Goal: Task Accomplishment & Management: Complete application form

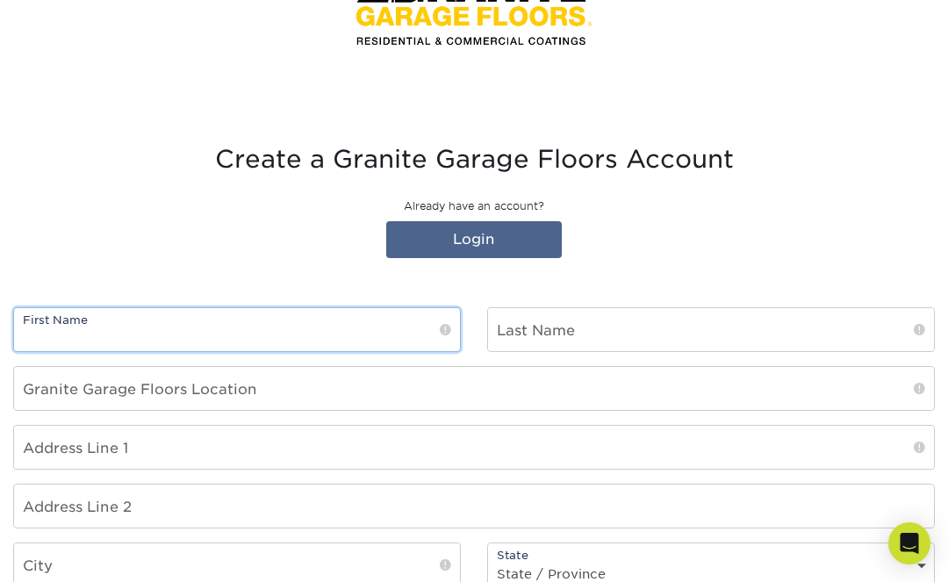
scroll to position [208, 0]
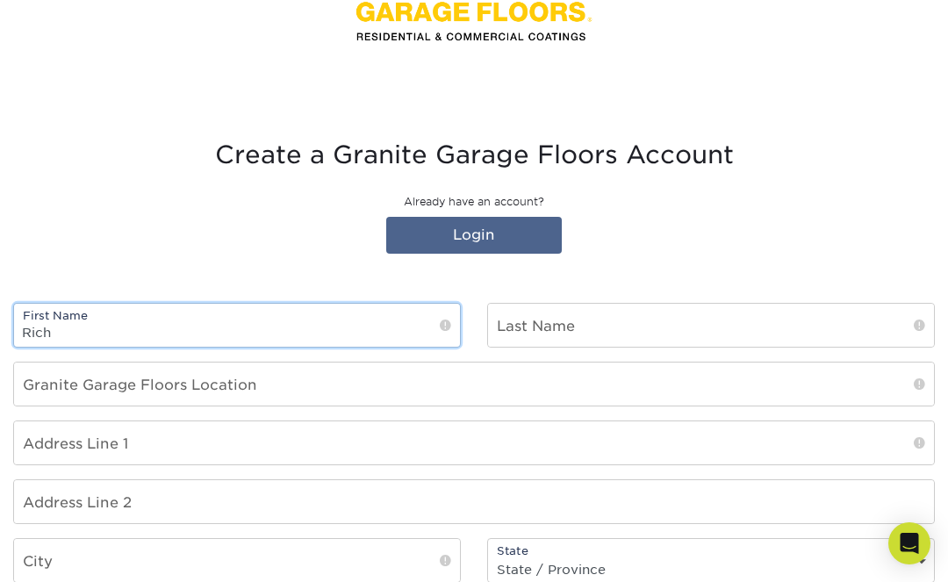
type input "Rich"
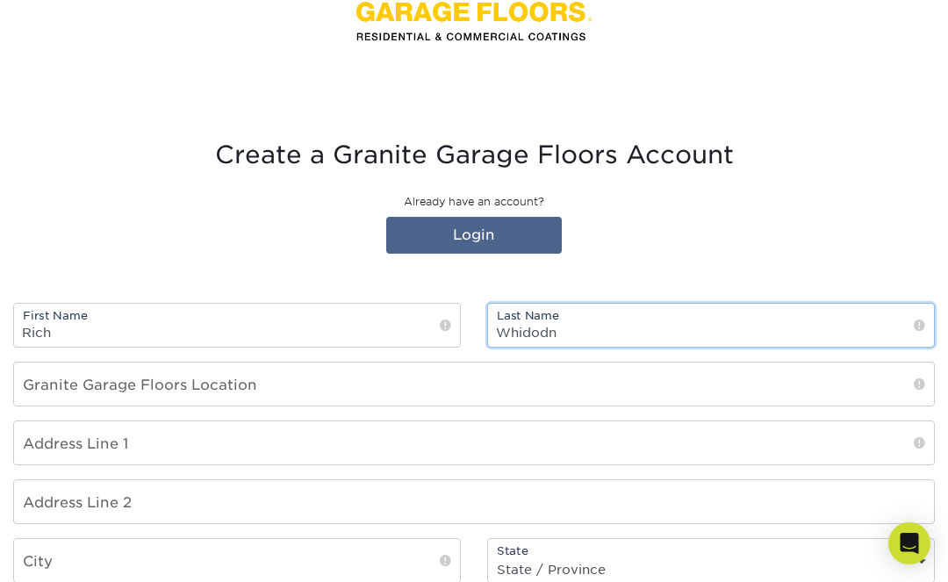
click at [598, 332] on input "Whidodn" at bounding box center [711, 325] width 446 height 43
type input "[PERSON_NAME]"
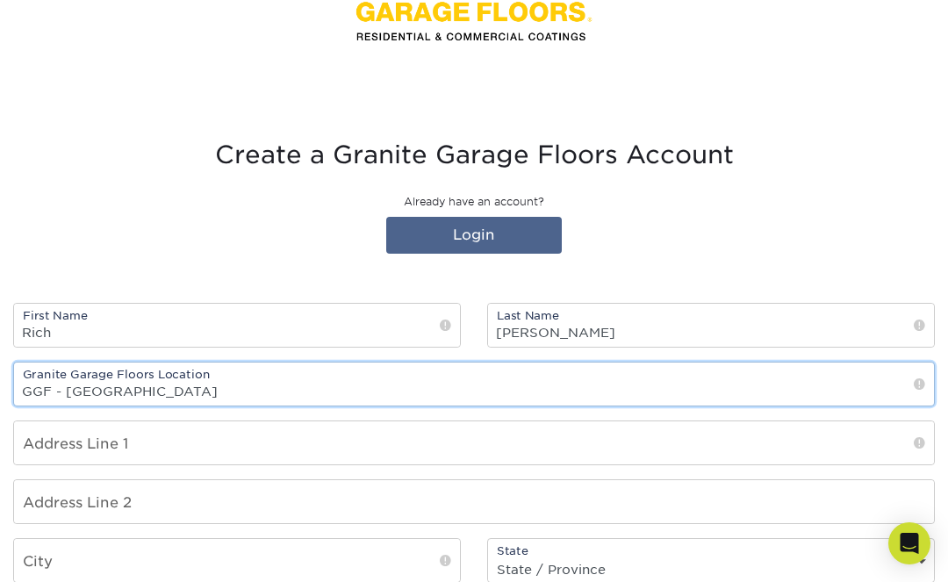
type input "GGF - [GEOGRAPHIC_DATA]"
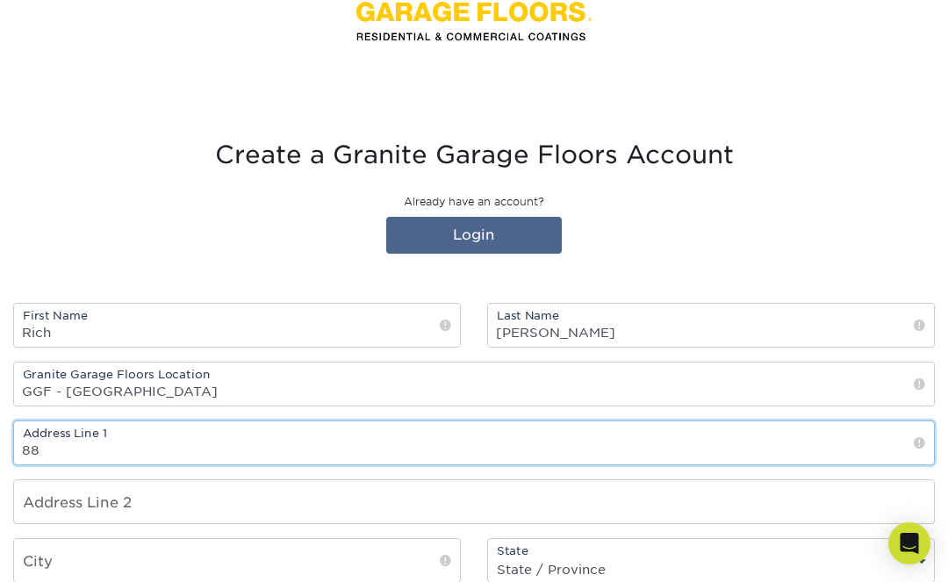
type input "8"
type input "[STREET_ADDRESS]"
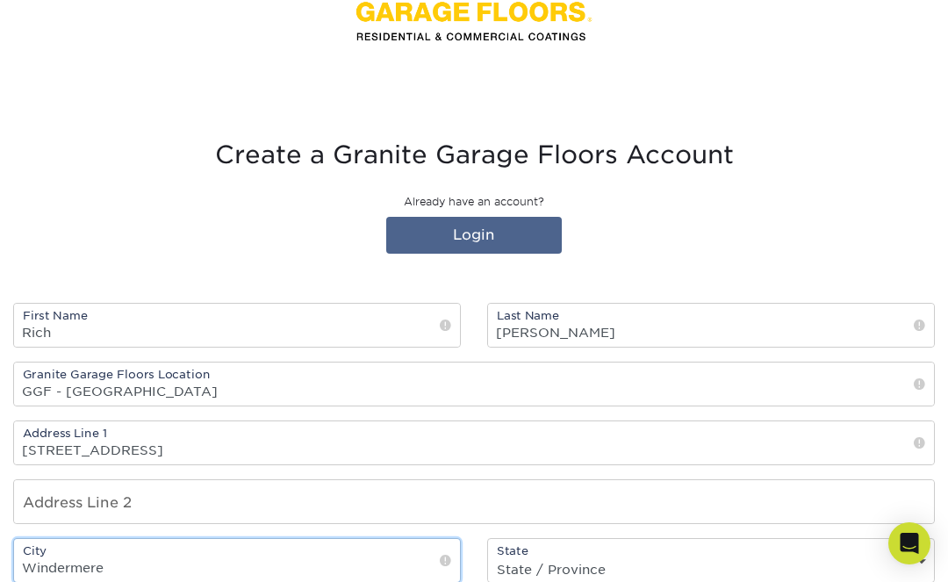
type input "Windermere"
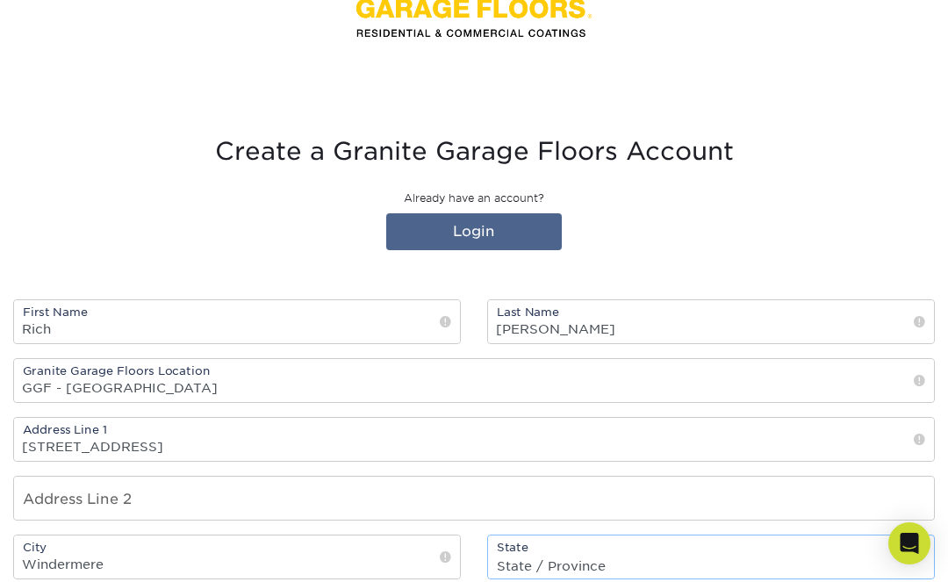
select select "FL"
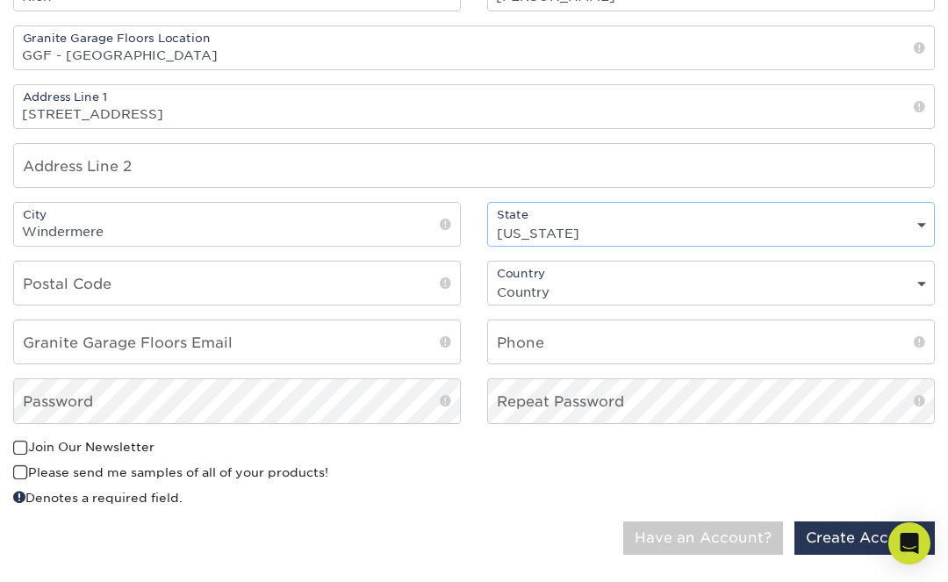
scroll to position [565, 0]
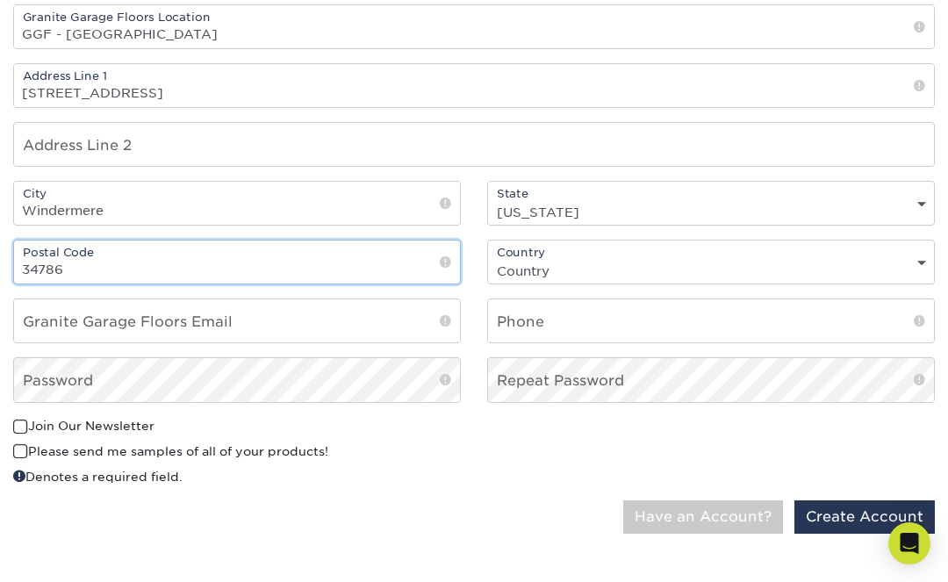
type input "34786"
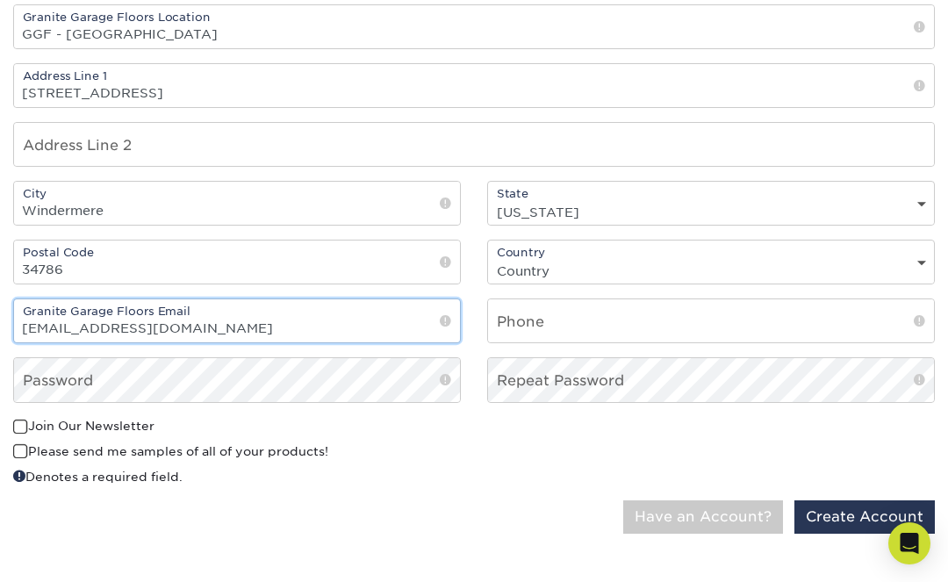
type input "[EMAIL_ADDRESS][DOMAIN_NAME]"
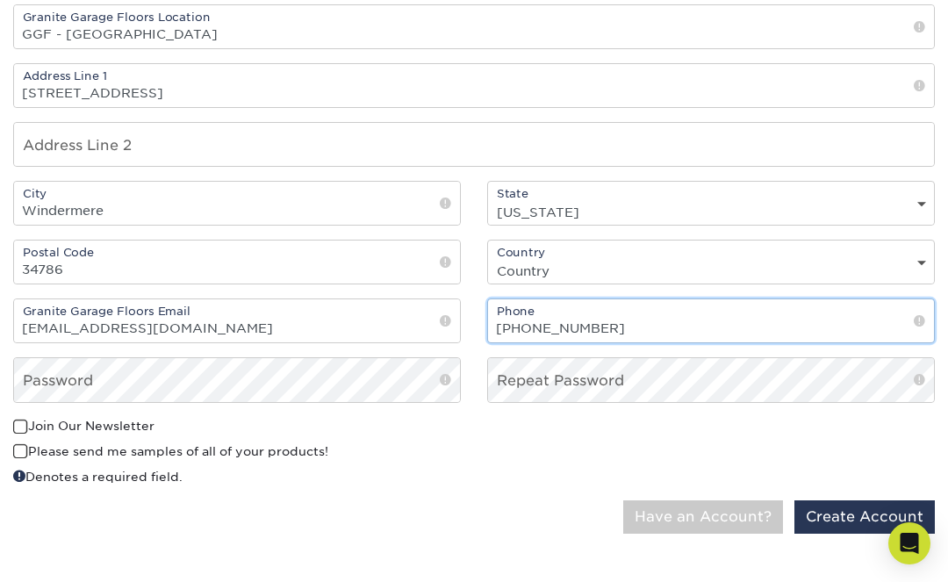
type input "[PHONE_NUMBER]"
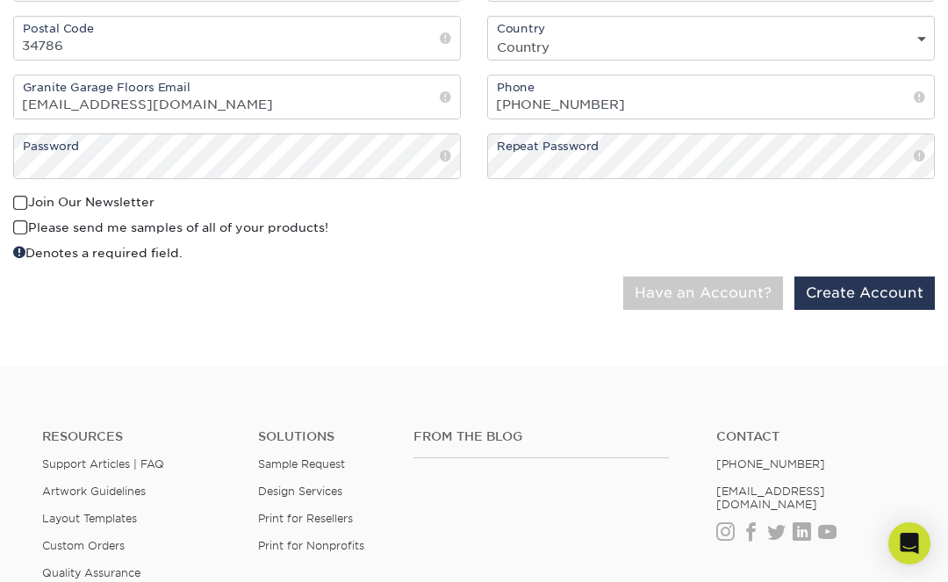
scroll to position [799, 0]
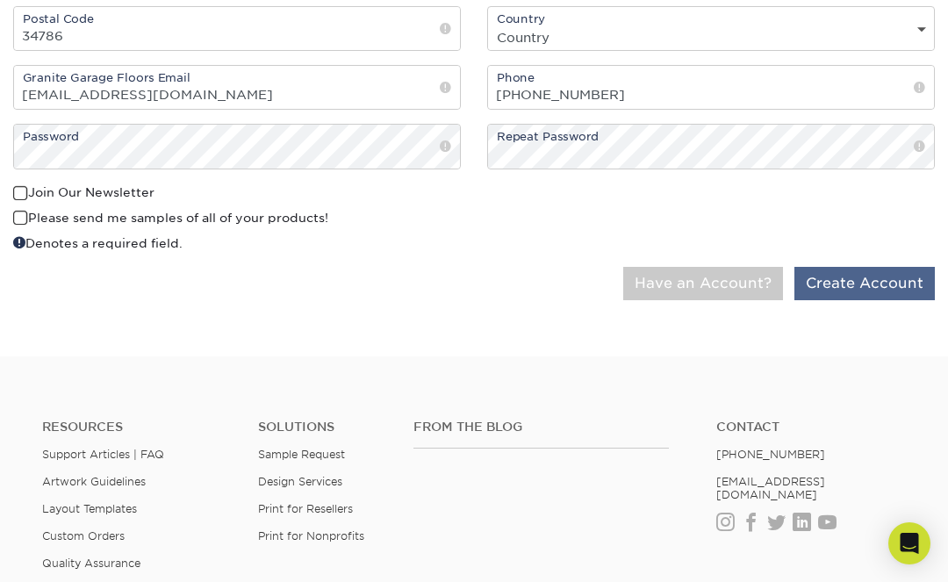
click at [867, 290] on button "Create Account" at bounding box center [864, 283] width 140 height 33
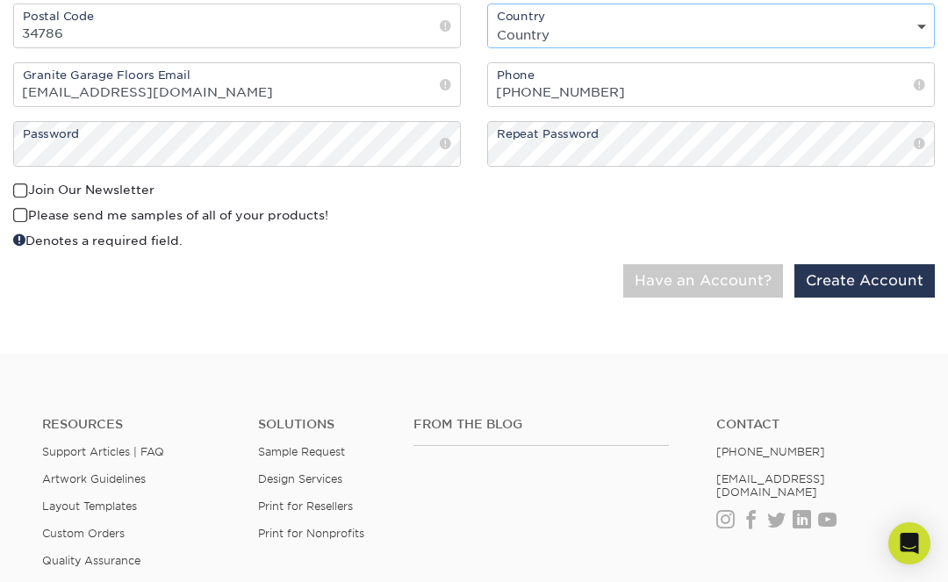
scroll to position [806, 0]
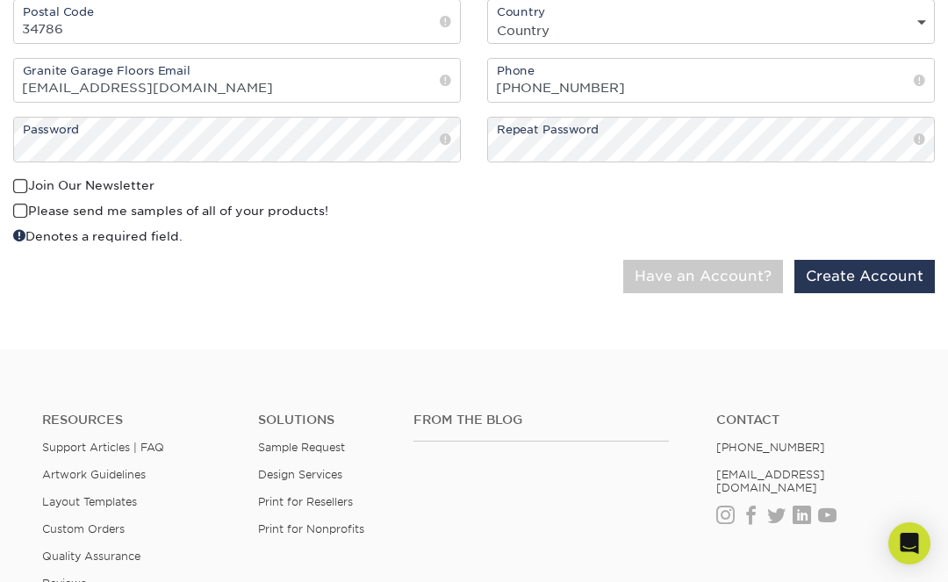
click at [22, 218] on span at bounding box center [20, 211] width 15 height 17
click at [0, 0] on input "Please send me samples of all of your products!" at bounding box center [0, 0] width 0 height 0
click at [853, 283] on button "Create Account" at bounding box center [864, 276] width 140 height 33
select select "US"
click at [848, 285] on button "Create Account" at bounding box center [864, 276] width 140 height 33
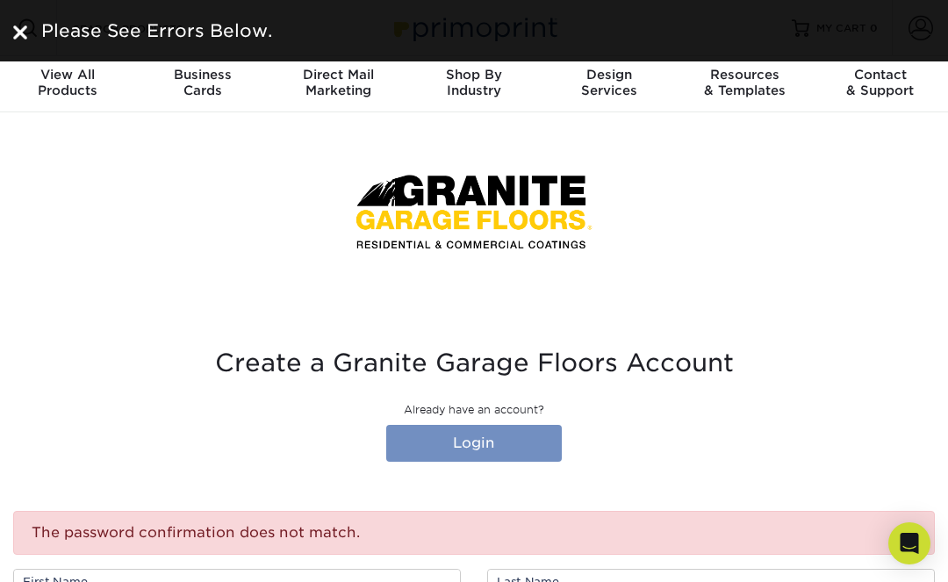
click at [483, 440] on link "Login" at bounding box center [473, 443] width 175 height 37
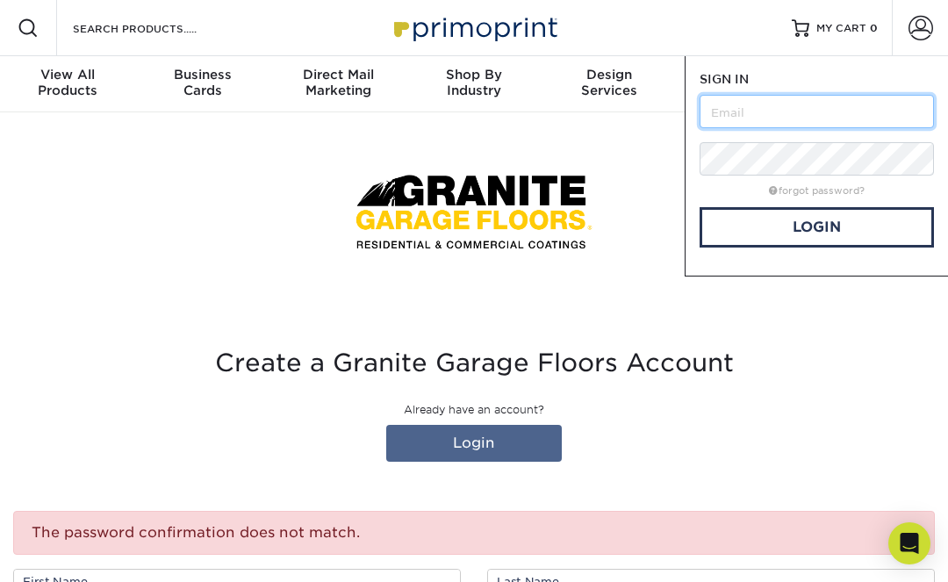
type input "[EMAIL_ADDRESS][DOMAIN_NAME]"
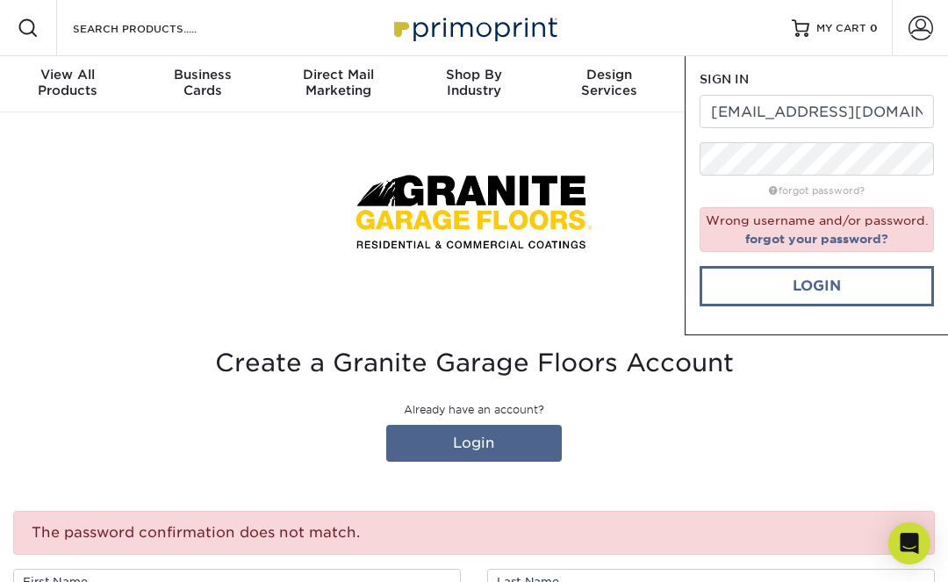
click at [824, 286] on link "Login" at bounding box center [816, 286] width 234 height 40
click at [815, 280] on link "Login" at bounding box center [816, 286] width 234 height 40
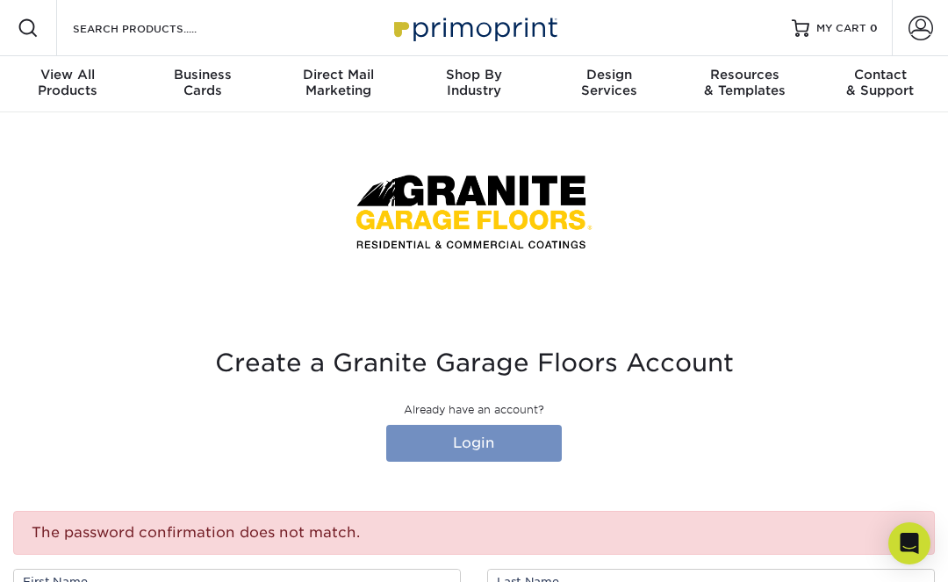
click at [494, 443] on link "Login" at bounding box center [473, 443] width 175 height 37
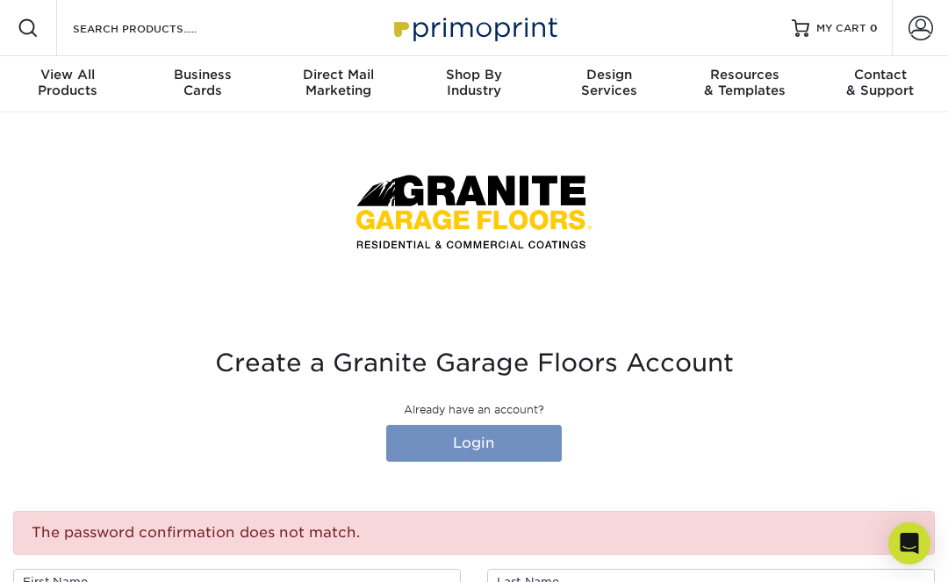
click at [490, 441] on link "Login" at bounding box center [473, 443] width 175 height 37
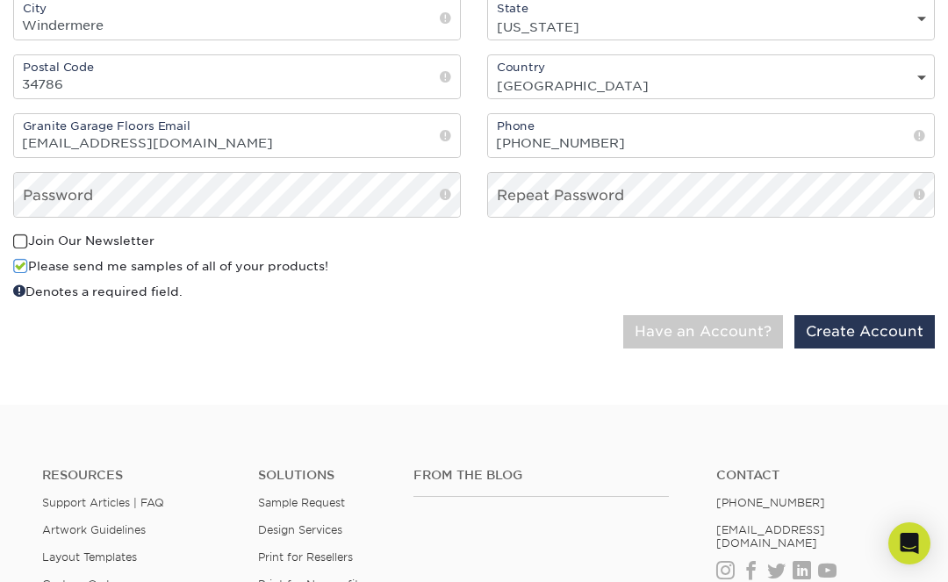
scroll to position [803, 0]
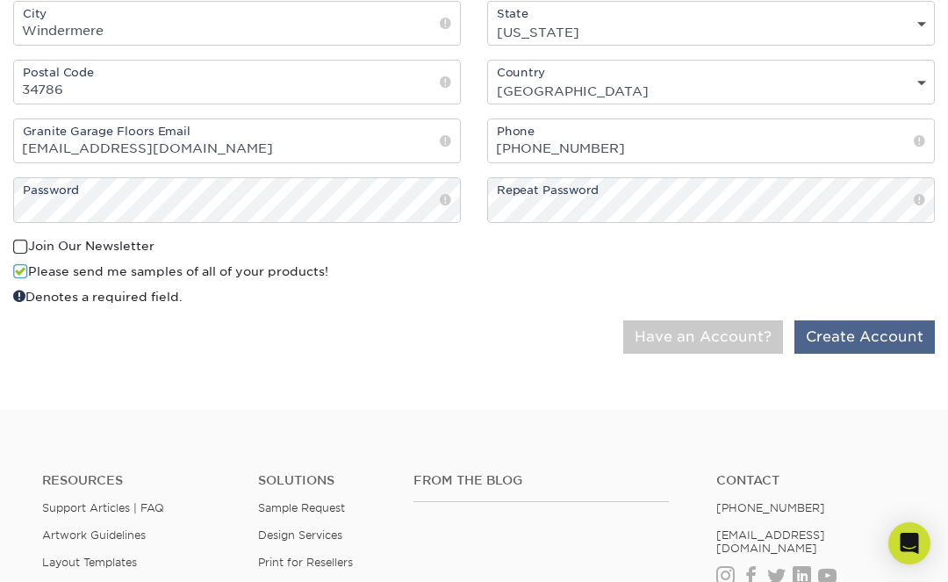
click at [859, 341] on button "Create Account" at bounding box center [864, 336] width 140 height 33
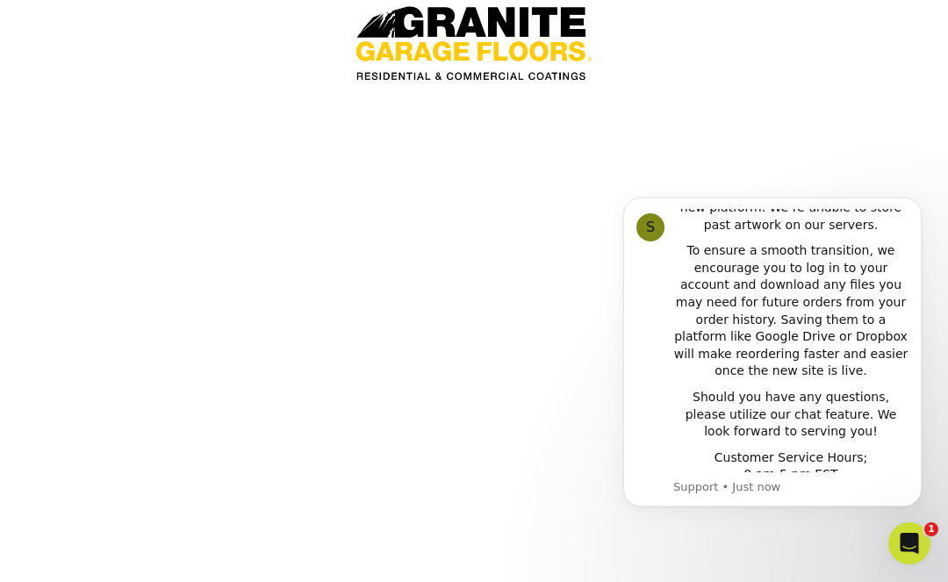
scroll to position [190, 0]
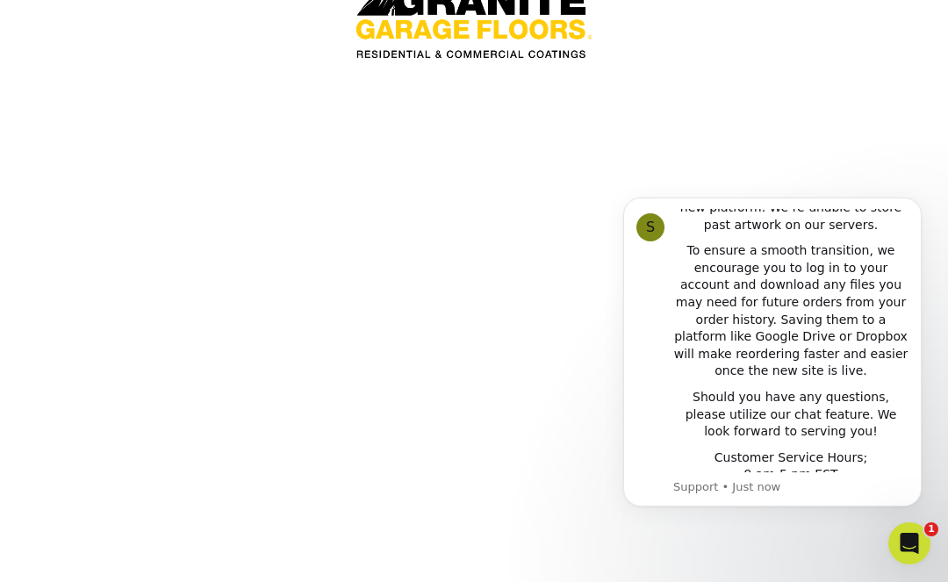
click html "S Notice - Account Changes Coming Soon ​ Past Order Files Will Not Transfer: Wh…"
click at [916, 201] on icon "Dismiss notification" at bounding box center [917, 202] width 10 height 10
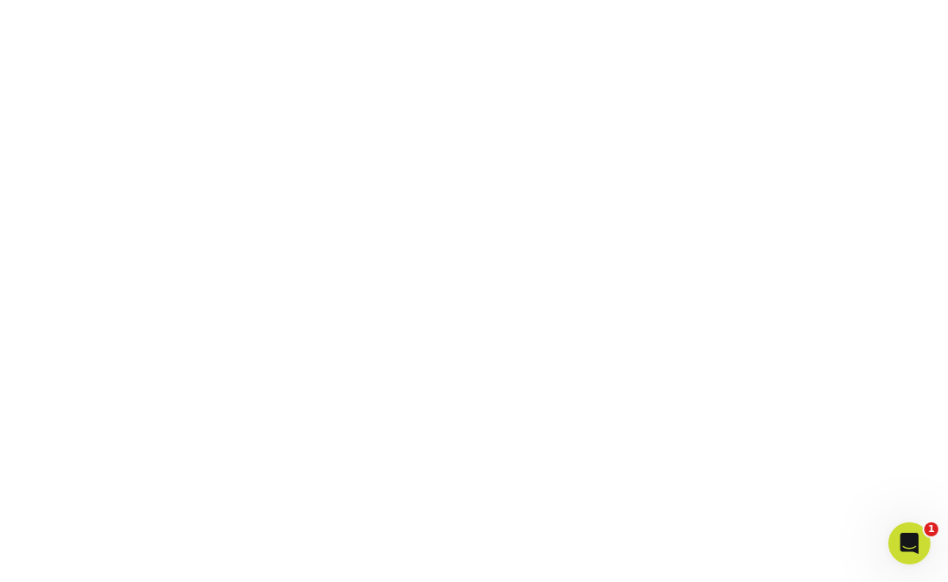
scroll to position [305, 0]
